Goal: Task Accomplishment & Management: Use online tool/utility

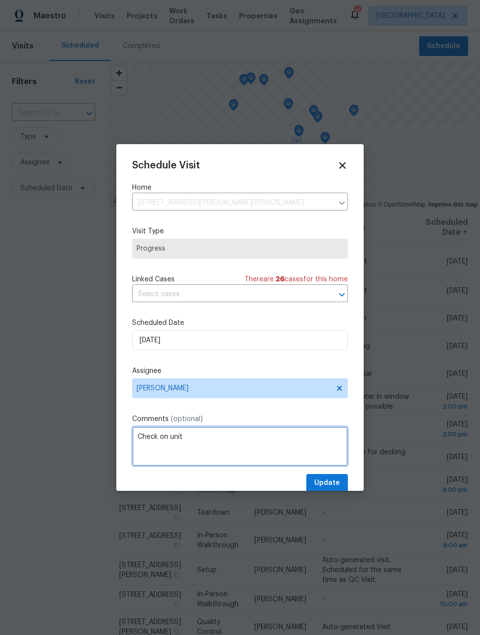
click at [269, 434] on textarea "Check on unit" at bounding box center [240, 446] width 216 height 40
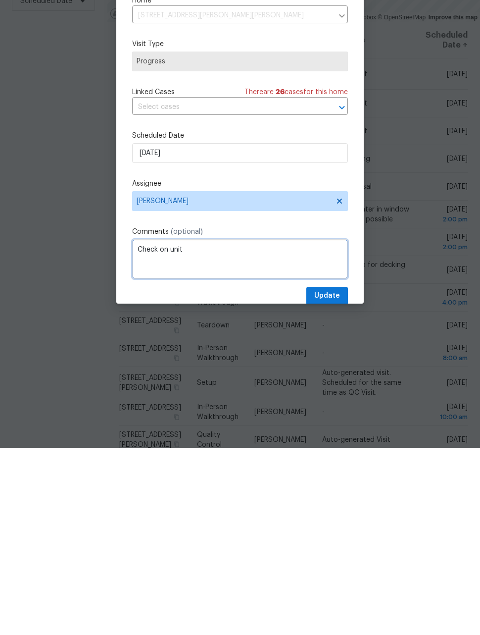
scroll to position [32, 0]
type textarea "Check on house"
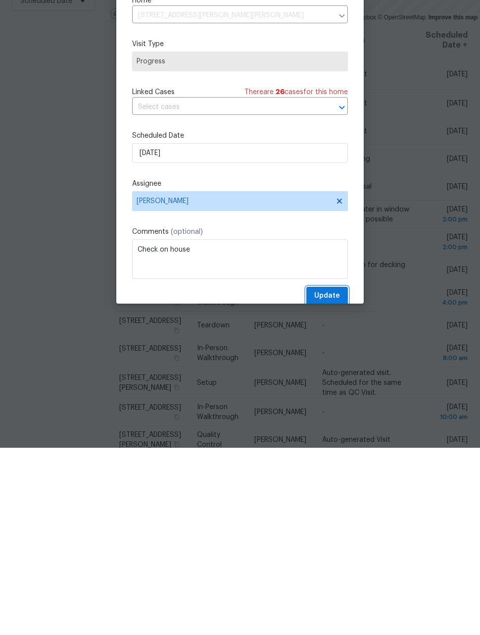
click at [337, 477] on span "Update" at bounding box center [327, 483] width 26 height 12
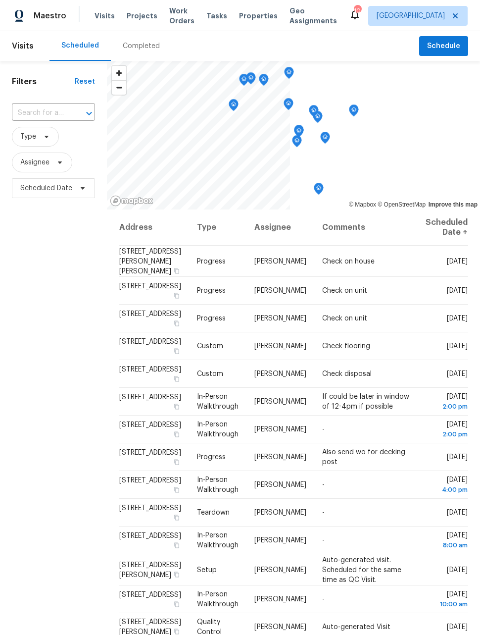
scroll to position [0, 0]
click at [172, 10] on span "Work Orders" at bounding box center [181, 16] width 25 height 20
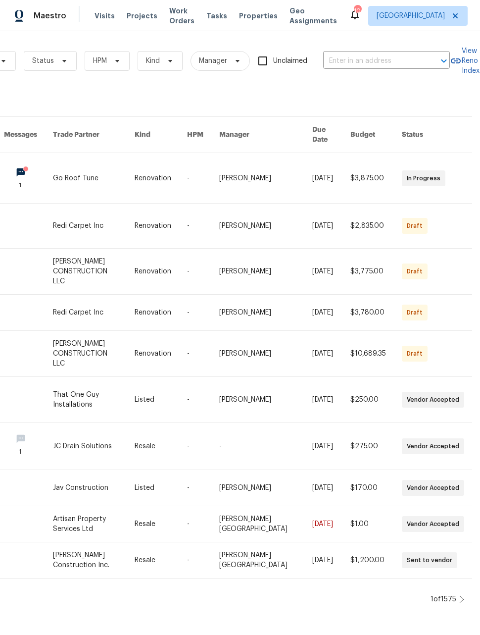
scroll to position [0, 96]
click at [461, 595] on div at bounding box center [461, 599] width 5 height 8
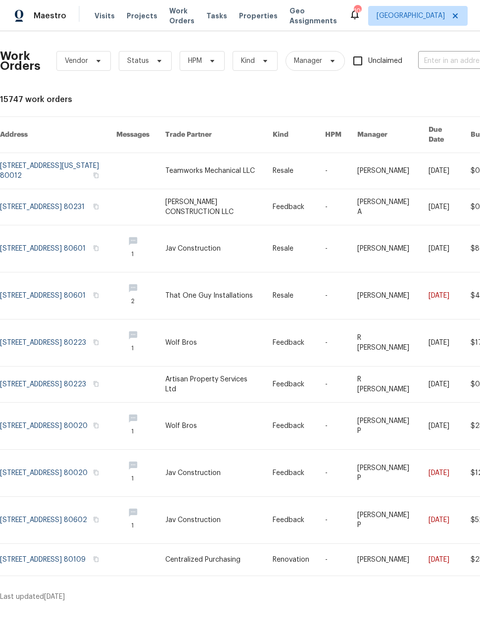
scroll to position [0, 0]
click at [42, 17] on span "Maestro" at bounding box center [50, 16] width 33 height 10
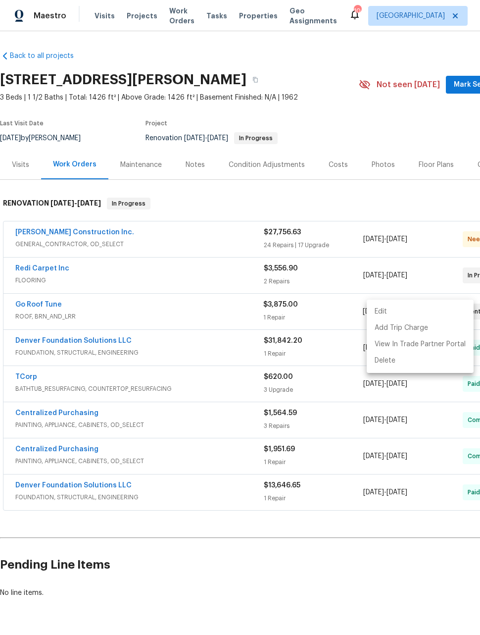
scroll to position [0, 79]
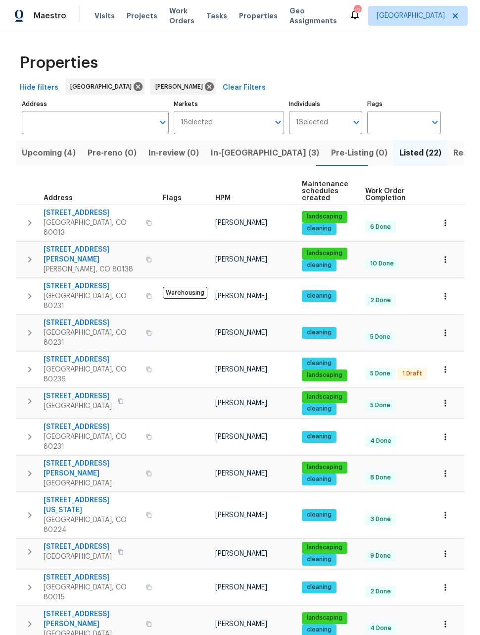
click at [447, 291] on icon "button" at bounding box center [445, 296] width 10 height 10
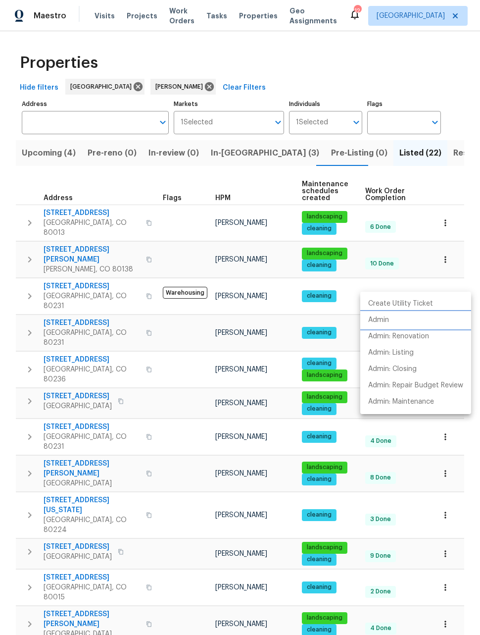
click at [384, 319] on p "Admin" at bounding box center [378, 320] width 21 height 10
click at [452, 178] on div at bounding box center [240, 317] width 480 height 635
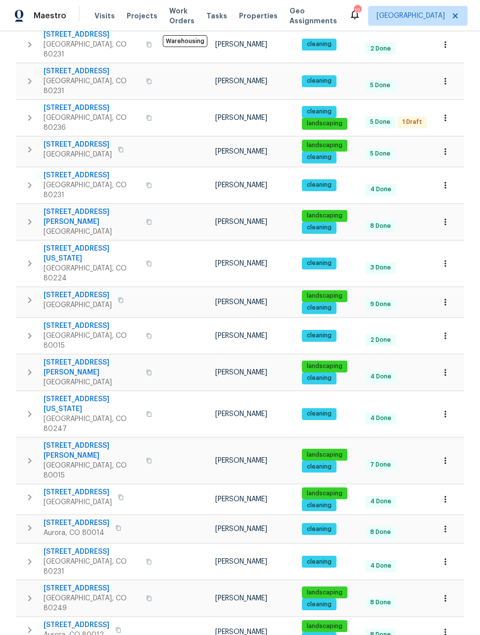
scroll to position [144, 0]
